Goal: Information Seeking & Learning: Learn about a topic

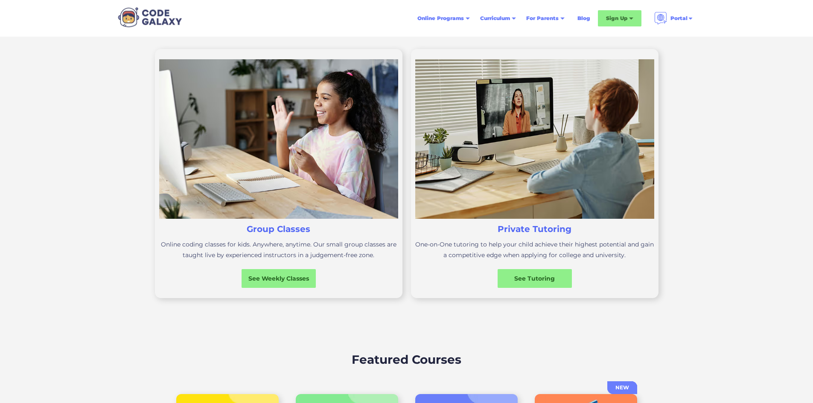
scroll to position [256, 0]
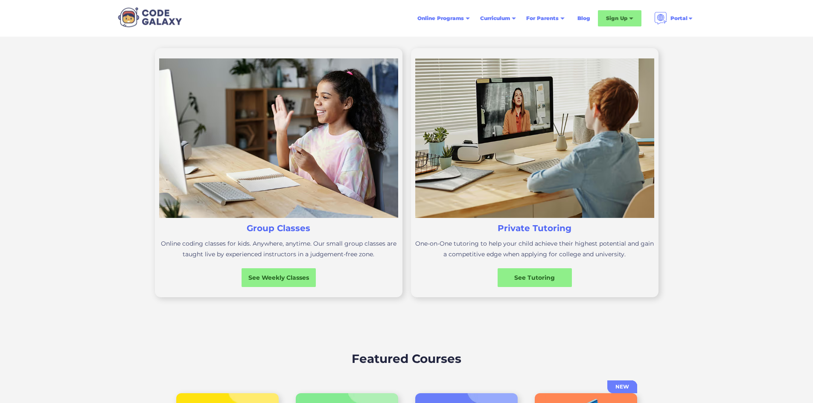
click at [311, 218] on img at bounding box center [278, 138] width 239 height 160
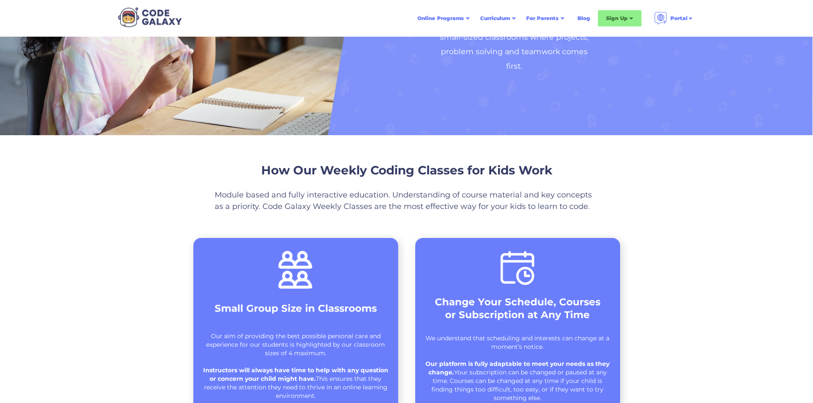
scroll to position [171, 0]
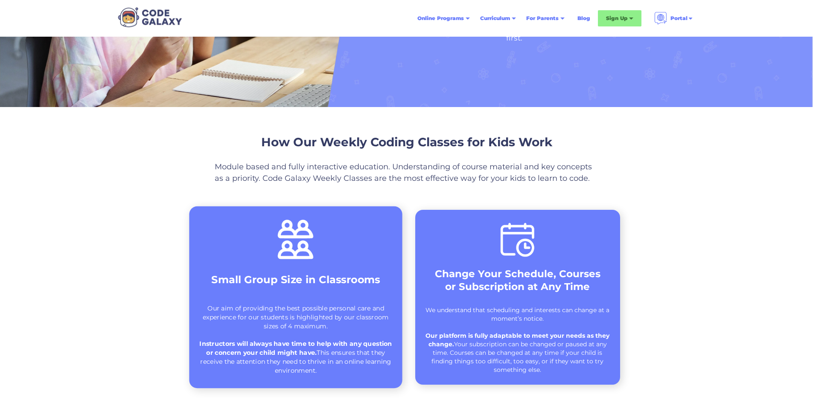
click at [275, 285] on strong "Small Group Size in Classrooms" at bounding box center [295, 280] width 169 height 12
click at [258, 262] on div "Small Group Size in Classrooms Our aim of providing the best possible personal …" at bounding box center [295, 298] width 213 height 182
click at [294, 283] on strong "Small Group Size in Classrooms" at bounding box center [295, 280] width 169 height 12
click at [290, 326] on div "Our aim of providing the best possible personal care and experience for our stu…" at bounding box center [295, 339] width 195 height 71
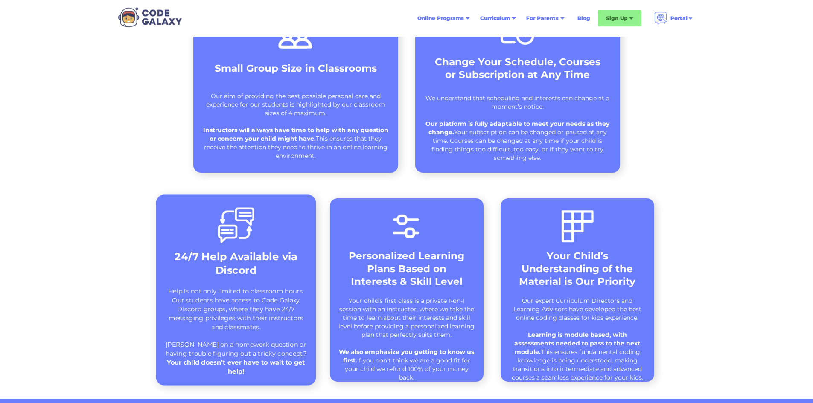
scroll to position [384, 0]
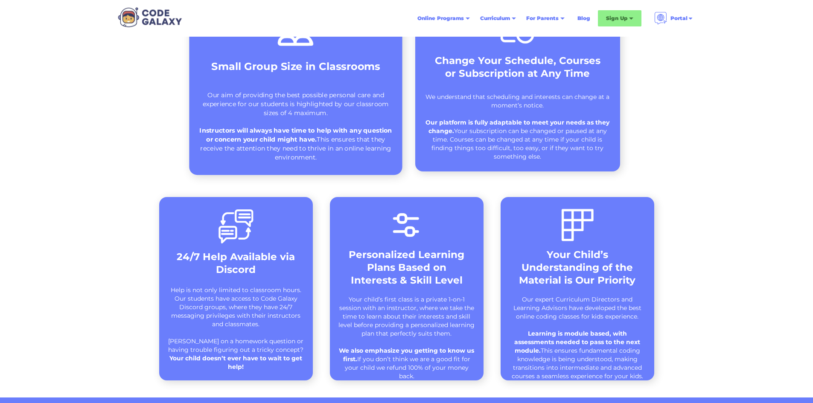
click at [304, 130] on strong "Instructors will always have time to help with any question or concern your chi…" at bounding box center [295, 135] width 192 height 17
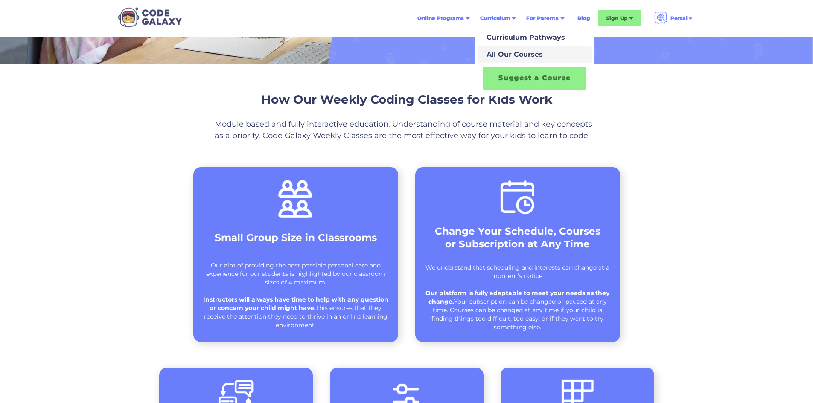
click at [505, 51] on div "All Our Courses" at bounding box center [513, 54] width 60 height 10
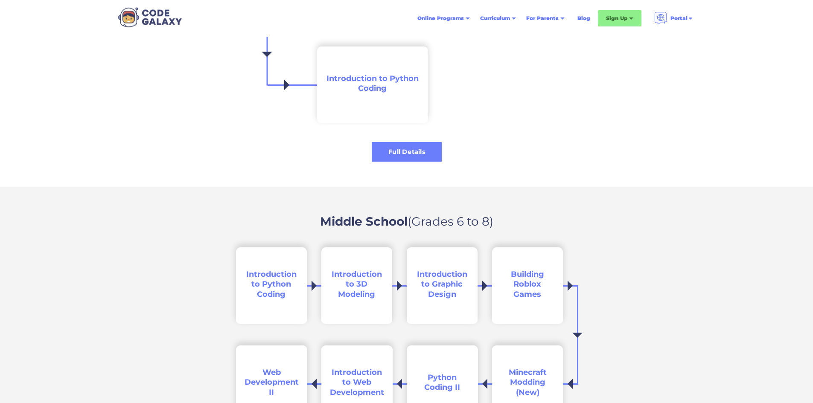
scroll to position [1195, 0]
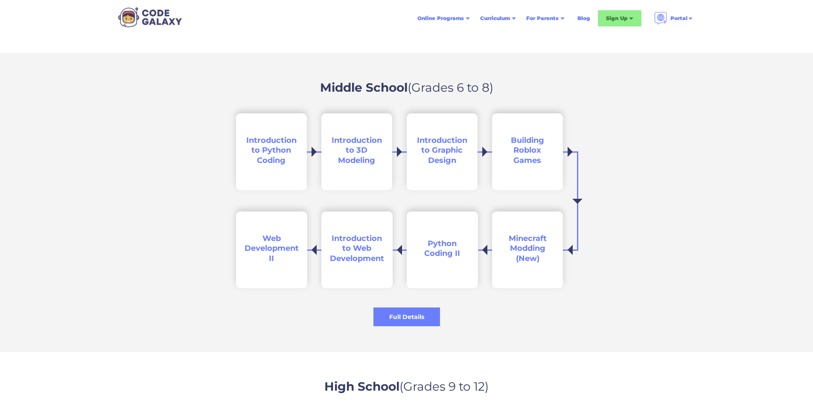
click at [351, 148] on span "Introduction to 3D Modeling" at bounding box center [357, 150] width 50 height 29
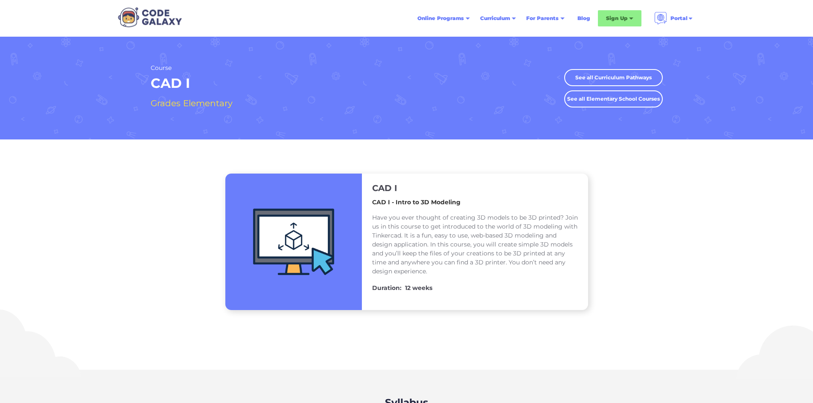
click at [311, 224] on img at bounding box center [293, 242] width 137 height 137
click at [281, 242] on img at bounding box center [293, 242] width 137 height 137
click at [291, 236] on img at bounding box center [293, 242] width 137 height 137
click at [290, 231] on img at bounding box center [293, 242] width 137 height 137
click at [282, 194] on img at bounding box center [293, 242] width 137 height 137
